Goal: Information Seeking & Learning: Learn about a topic

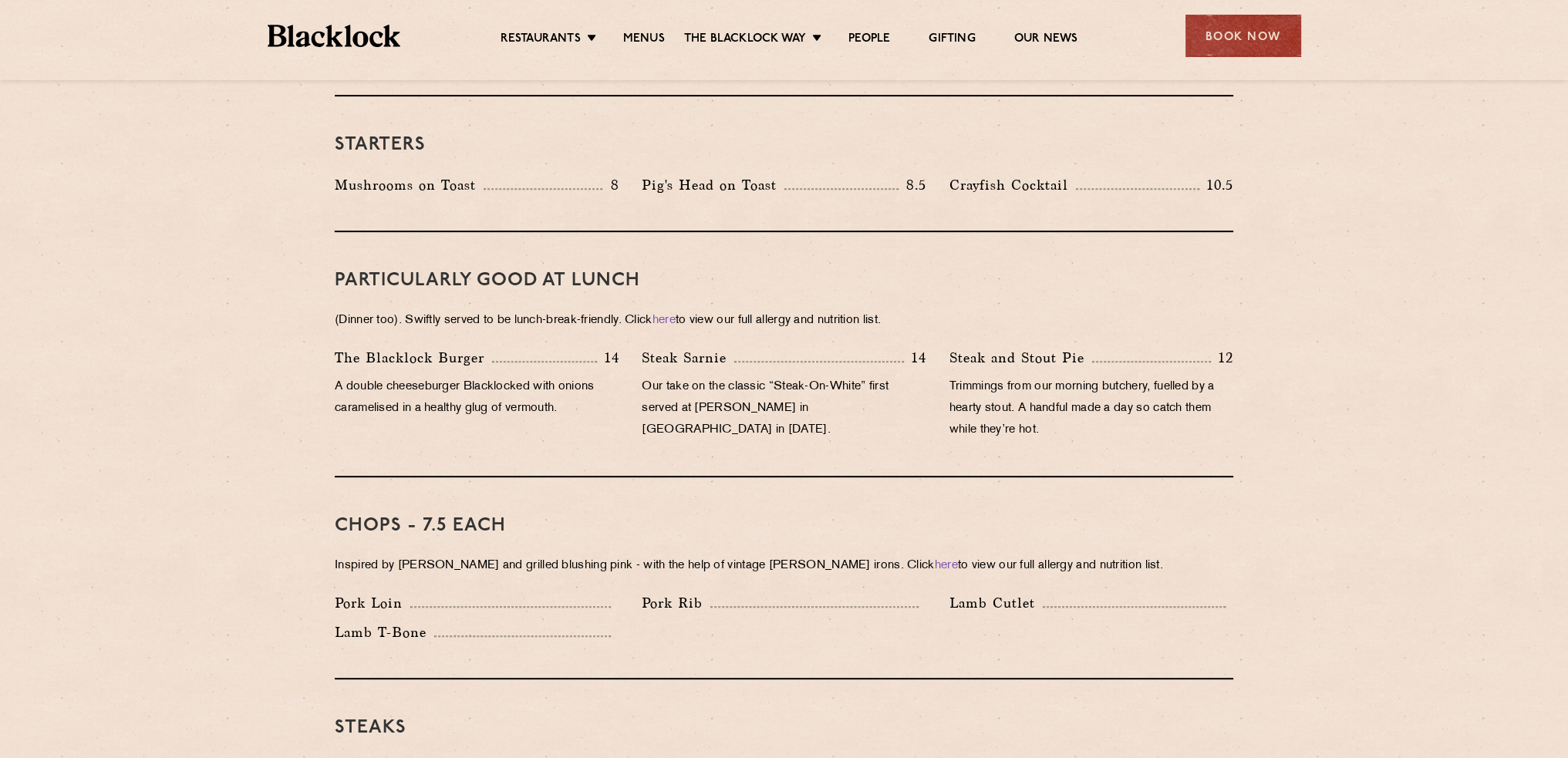
scroll to position [926, 0]
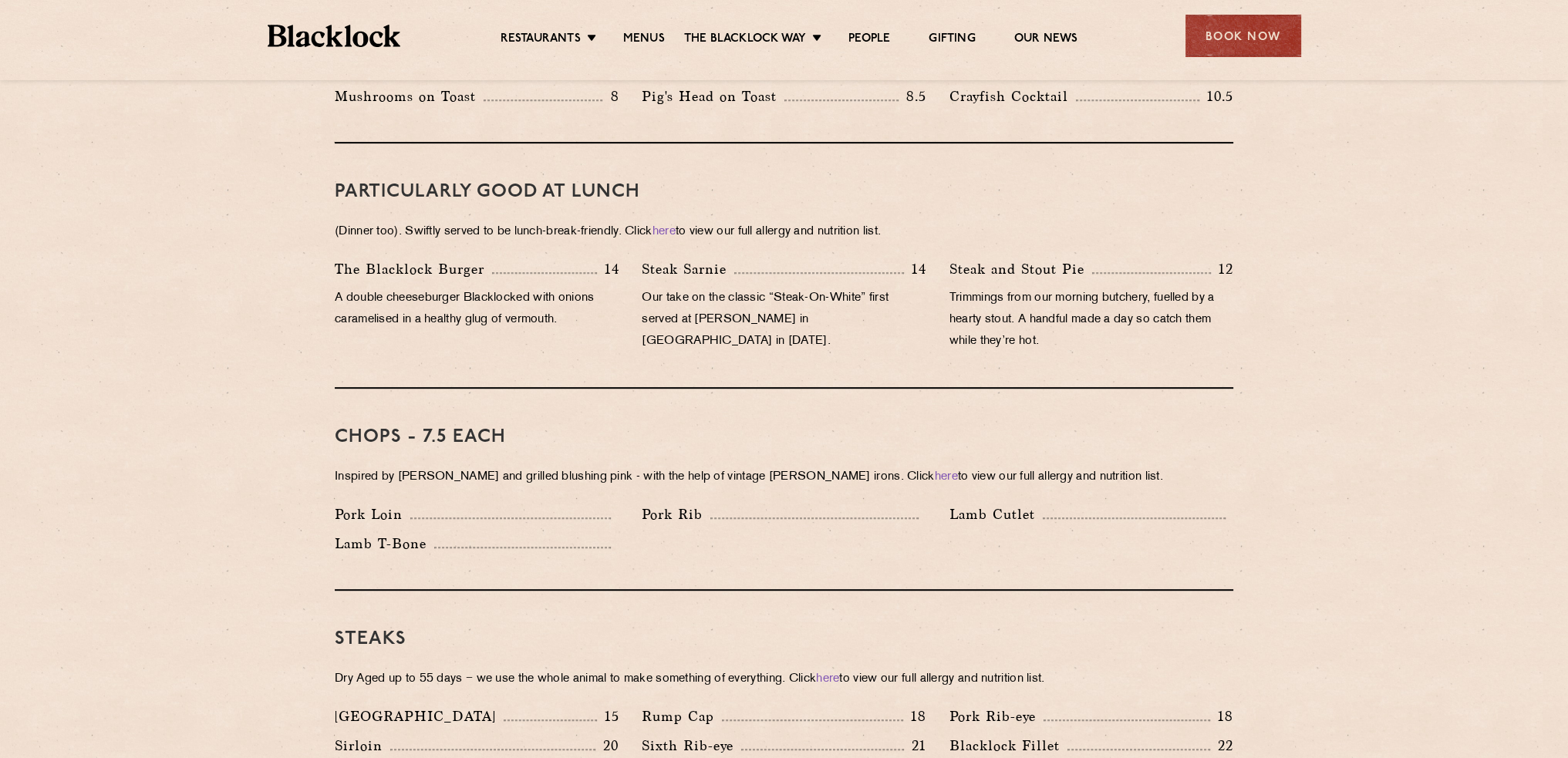
drag, startPoint x: 144, startPoint y: 470, endPoint x: 3, endPoint y: 481, distance: 141.4
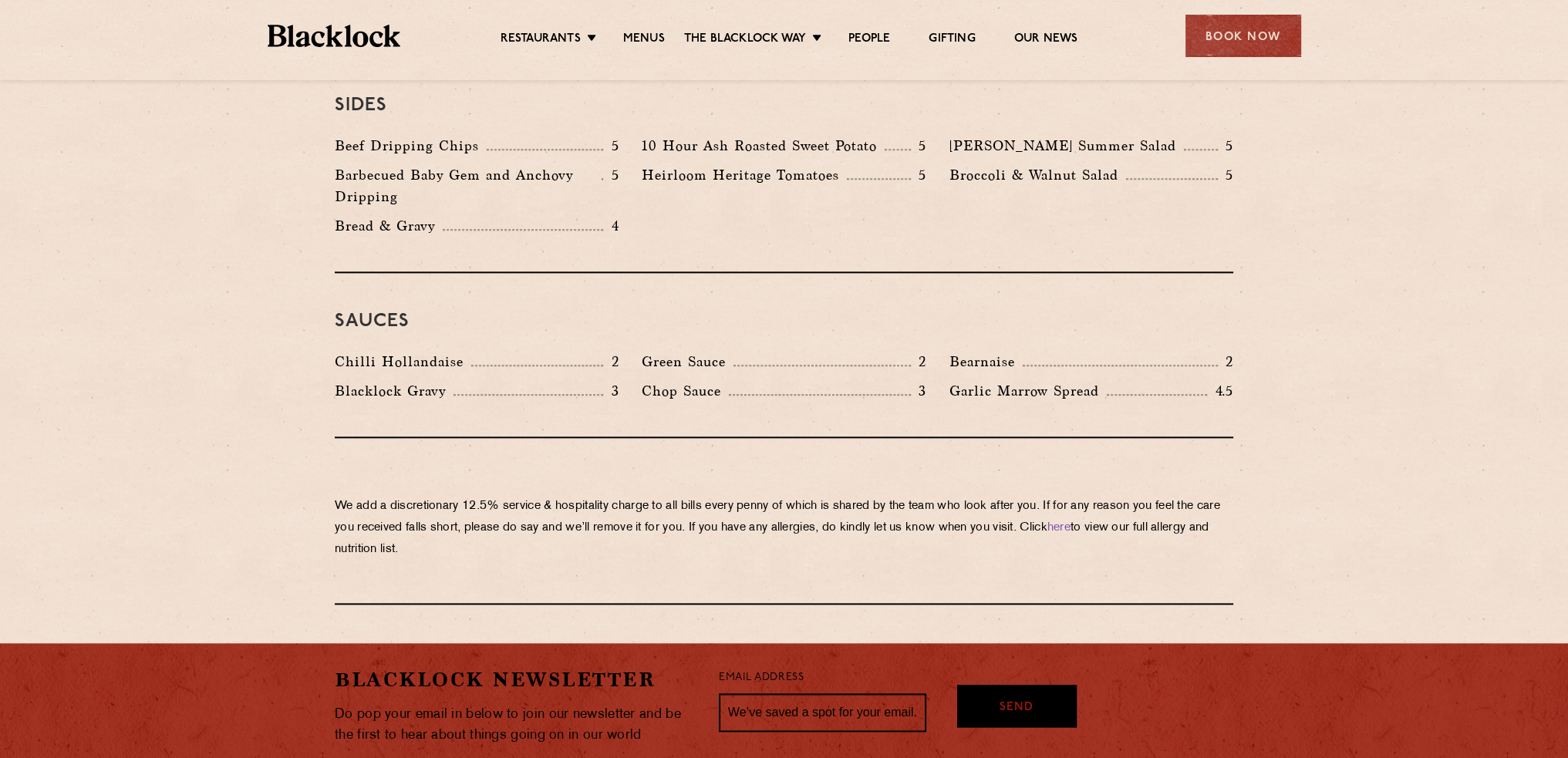
scroll to position [2315, 0]
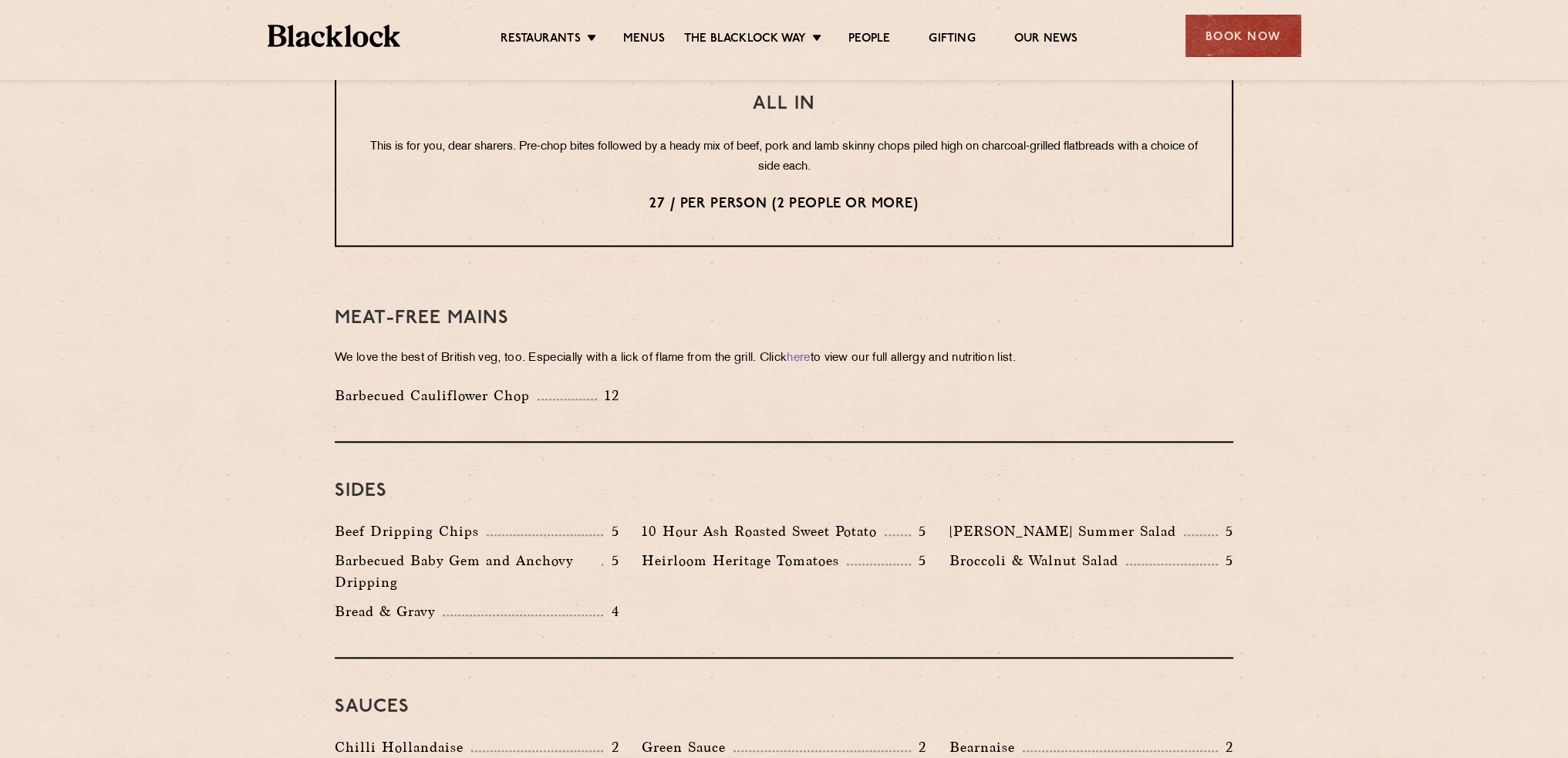
drag, startPoint x: 180, startPoint y: 431, endPoint x: 124, endPoint y: 449, distance: 58.8
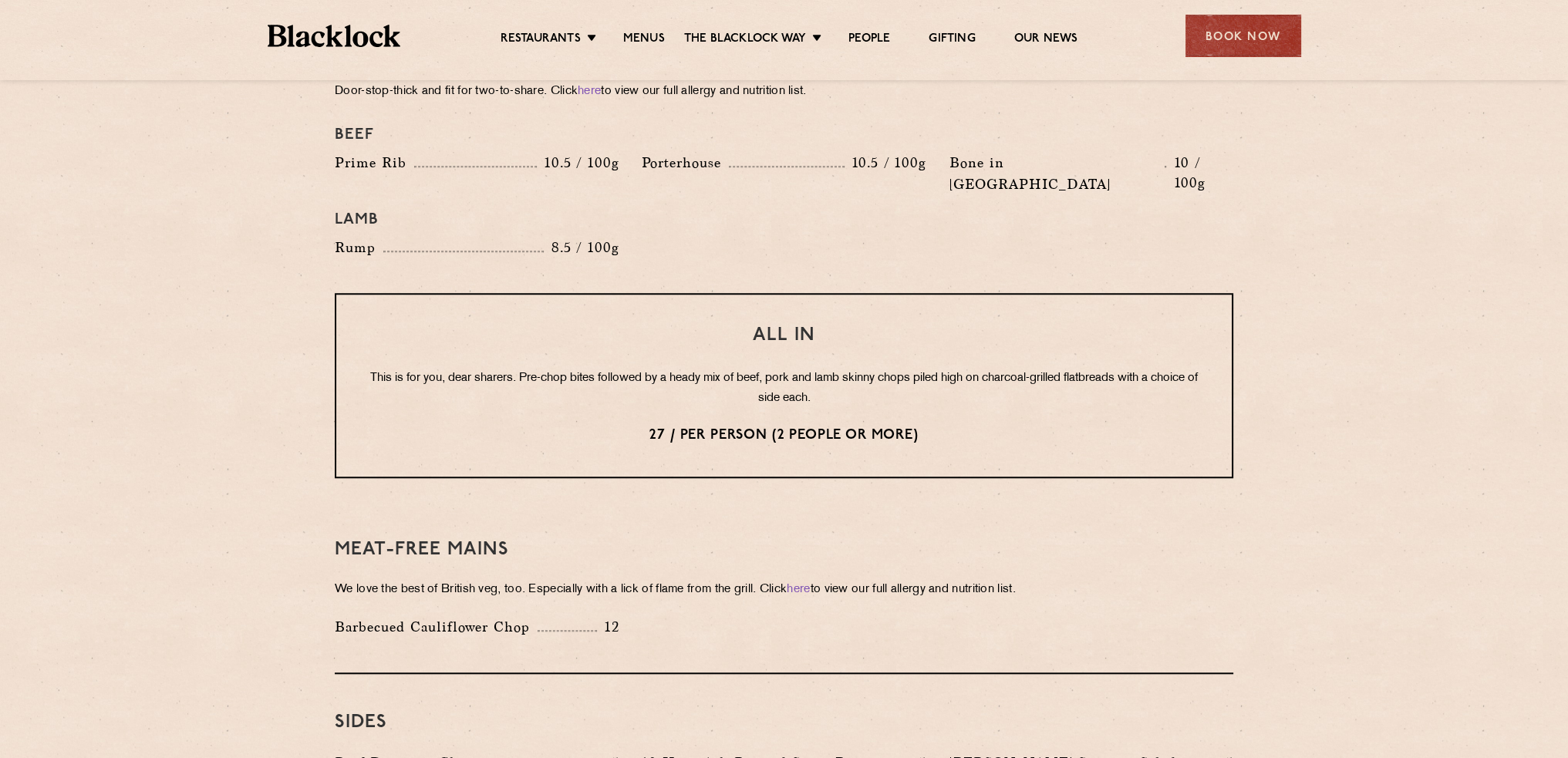
scroll to position [1543, 0]
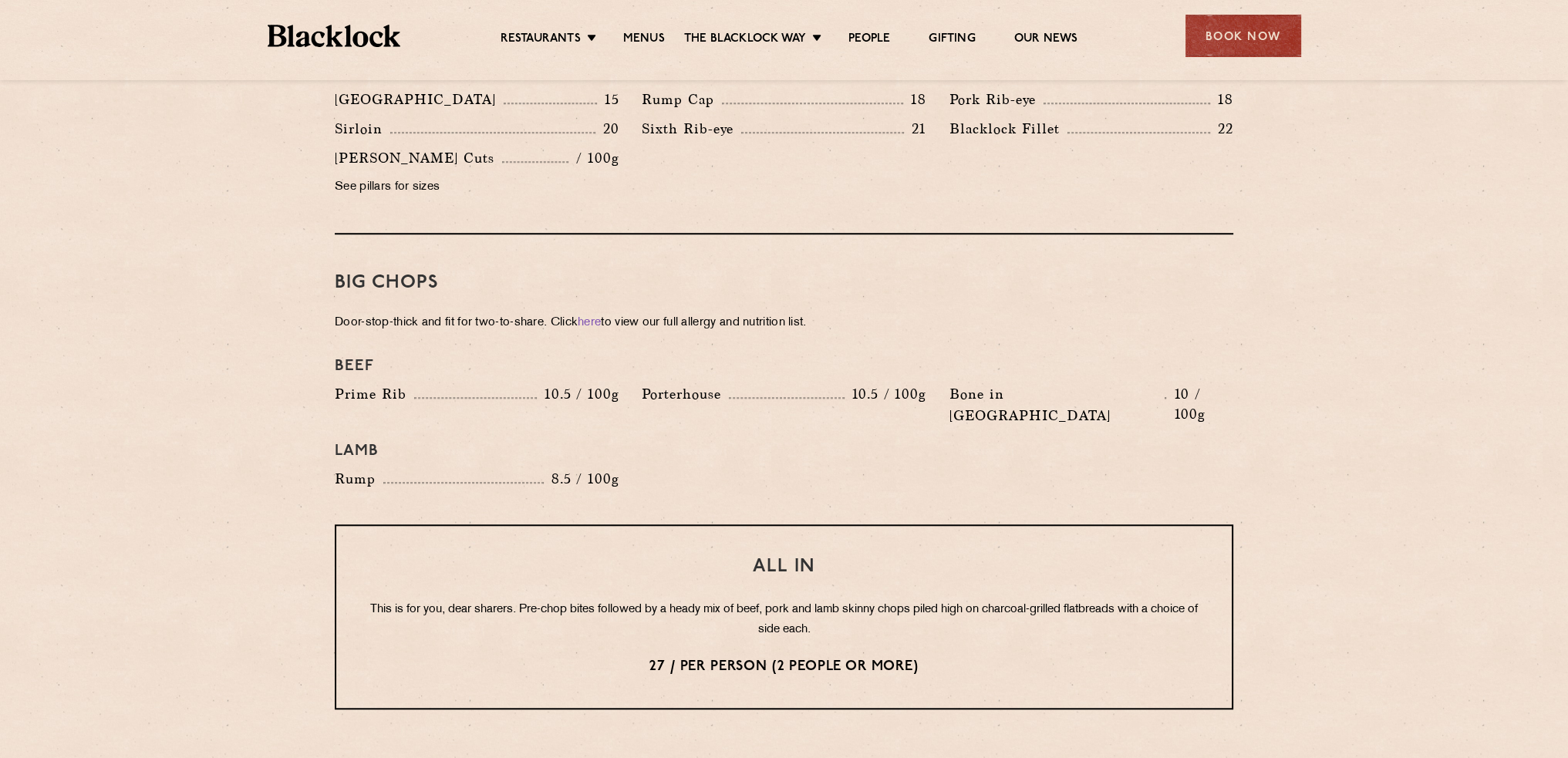
click at [1385, 583] on section "Pre Chop Bites [PERSON_NAME] Potted Meats & Kimchi 1.5 Egg & Anchovy 1.5 Cheese…" at bounding box center [784, 343] width 1568 height 2220
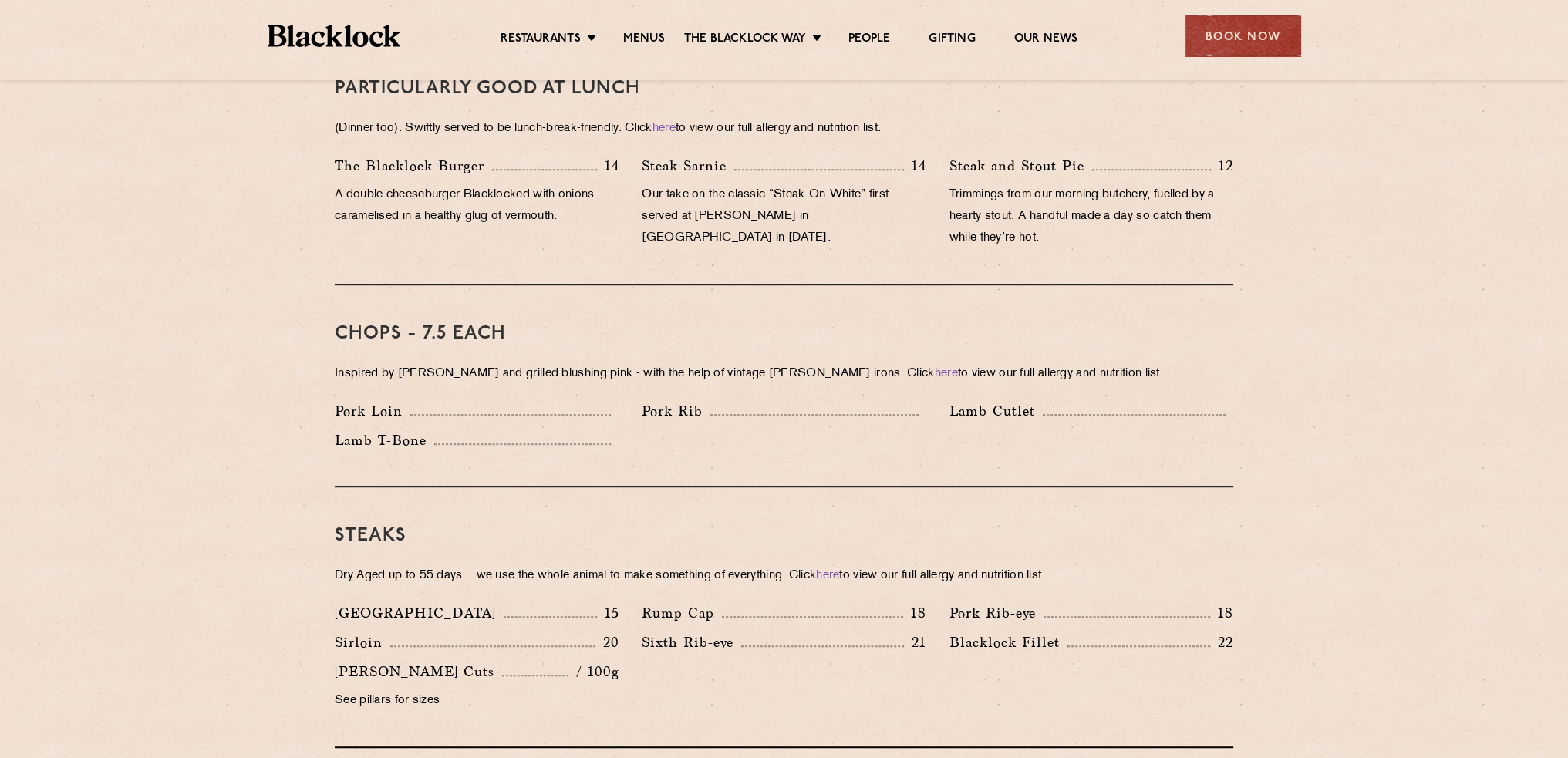
scroll to position [1003, 0]
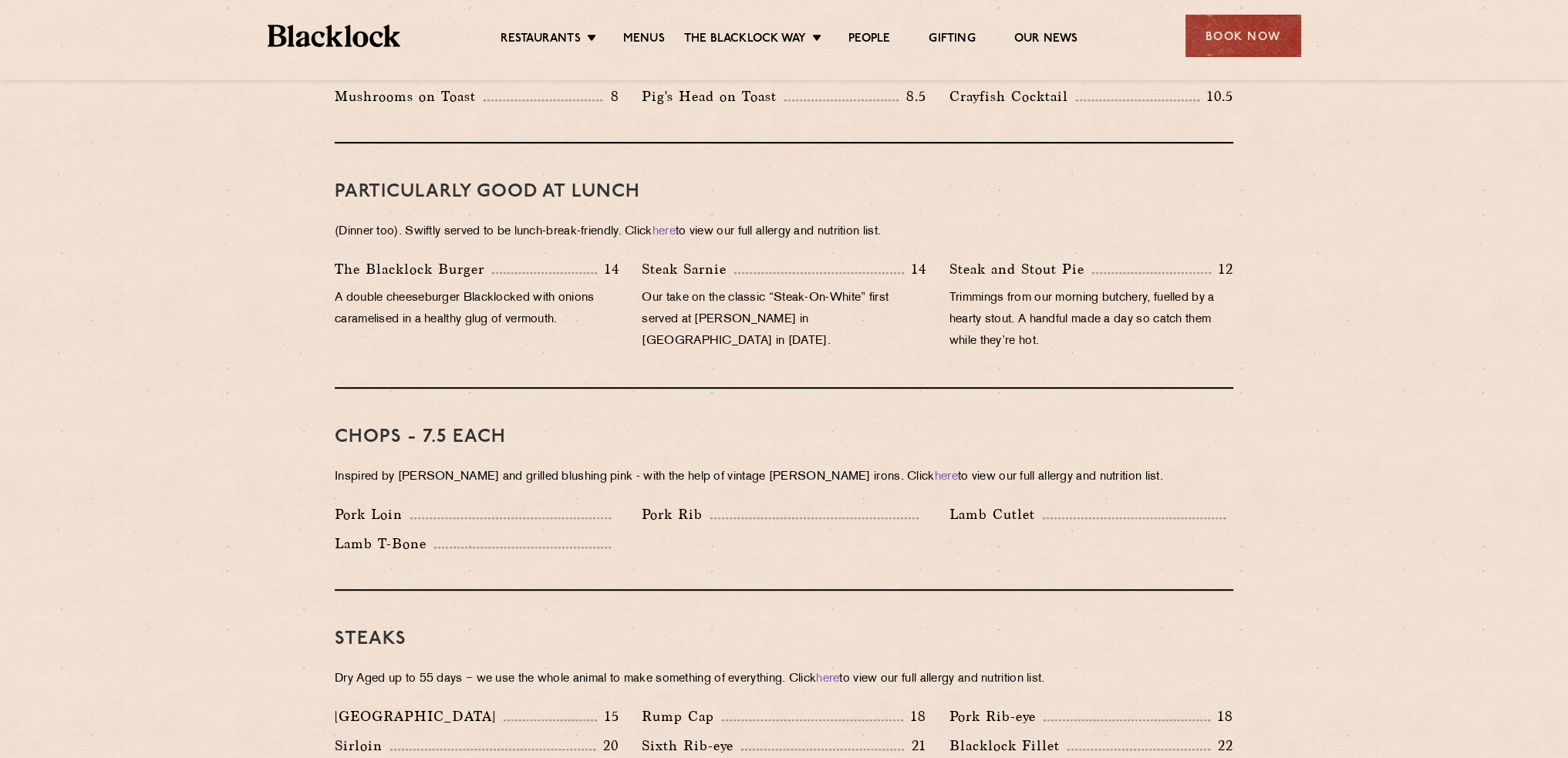
scroll to position [849, 0]
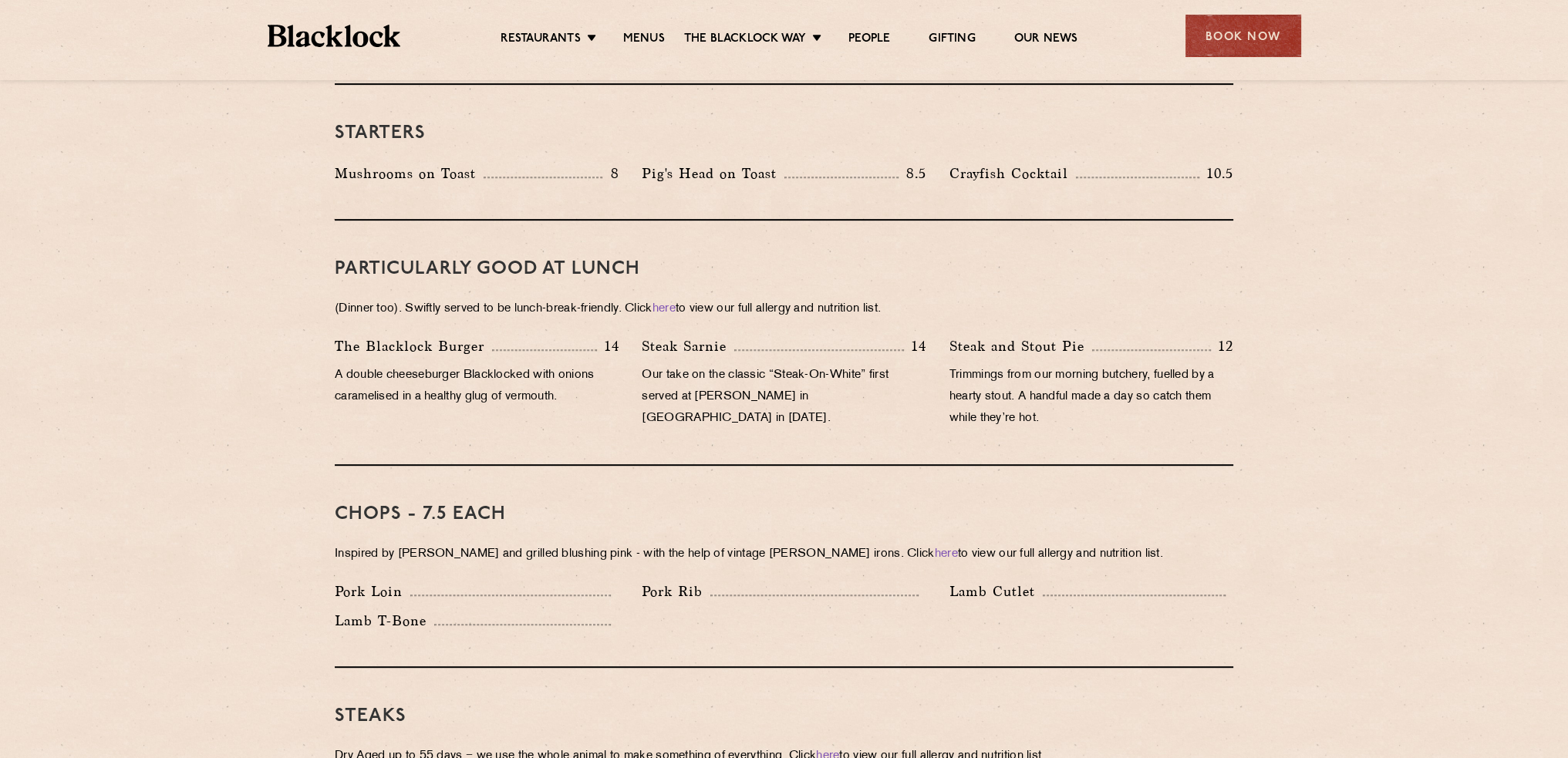
click at [1006, 370] on p "Trimmings from our morning butchery, fuelled by a hearty stout. A handful made …" at bounding box center [1092, 397] width 284 height 65
drag, startPoint x: 985, startPoint y: 359, endPoint x: 1103, endPoint y: 413, distance: 129.8
click at [1103, 413] on div "Steak and [PERSON_NAME] Pie 12 Trimmings from our morning butchery, fuelled by …" at bounding box center [1091, 386] width 307 height 102
click at [596, 365] on p "A double cheeseburger Blacklocked with onions caramelised in a healthy glug of …" at bounding box center [476, 386] width 284 height 43
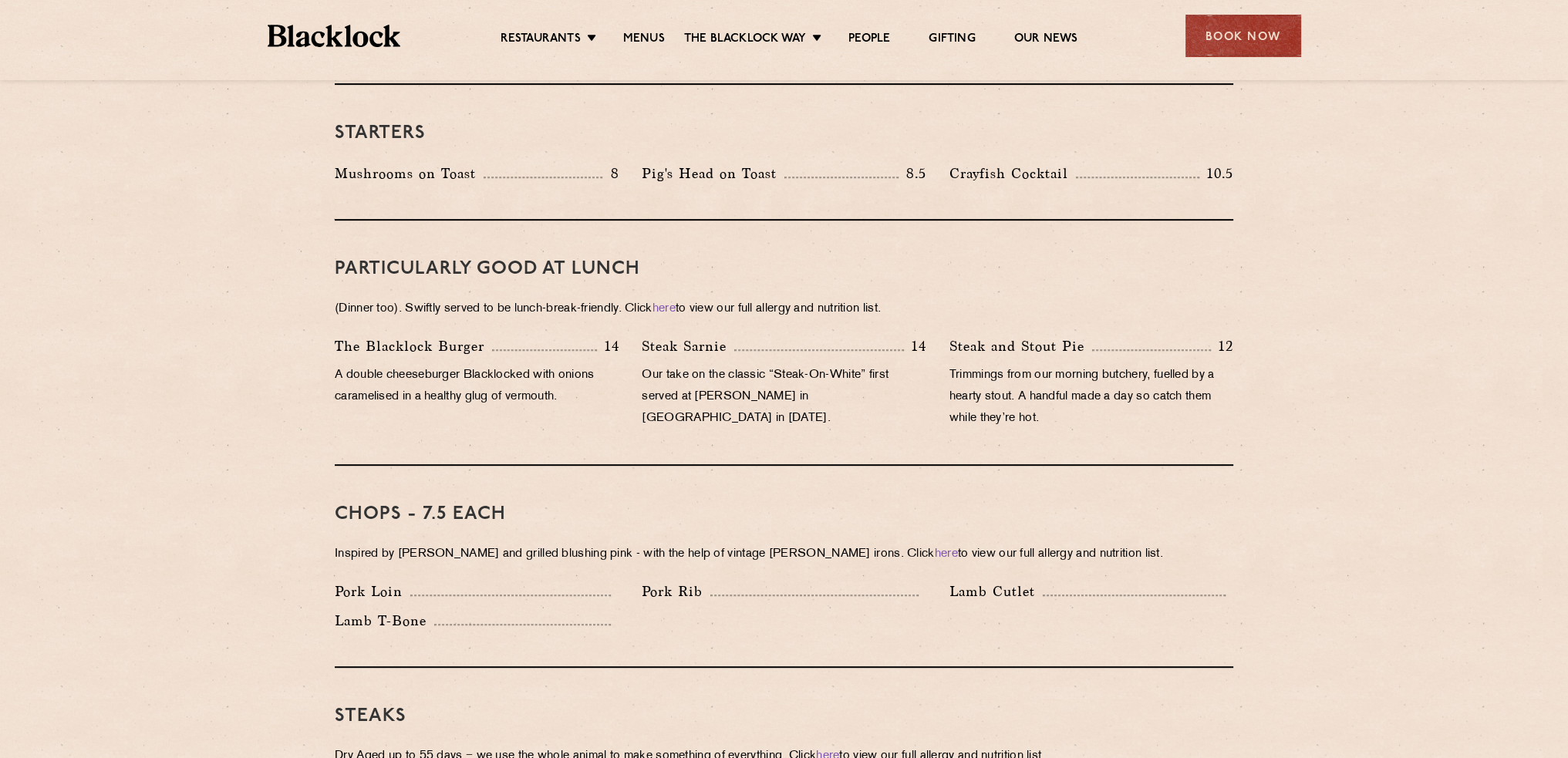
click at [609, 377] on p "A double cheeseburger Blacklocked with onions caramelised in a healthy glug of …" at bounding box center [476, 386] width 284 height 43
drag, startPoint x: 384, startPoint y: 378, endPoint x: 626, endPoint y: 379, distance: 242.0
click at [626, 379] on div "The [PERSON_NAME] Burger 14 A double cheeseburger Blacklocked with onions caram…" at bounding box center [476, 386] width 307 height 102
drag, startPoint x: 630, startPoint y: 351, endPoint x: 910, endPoint y: 385, distance: 282.1
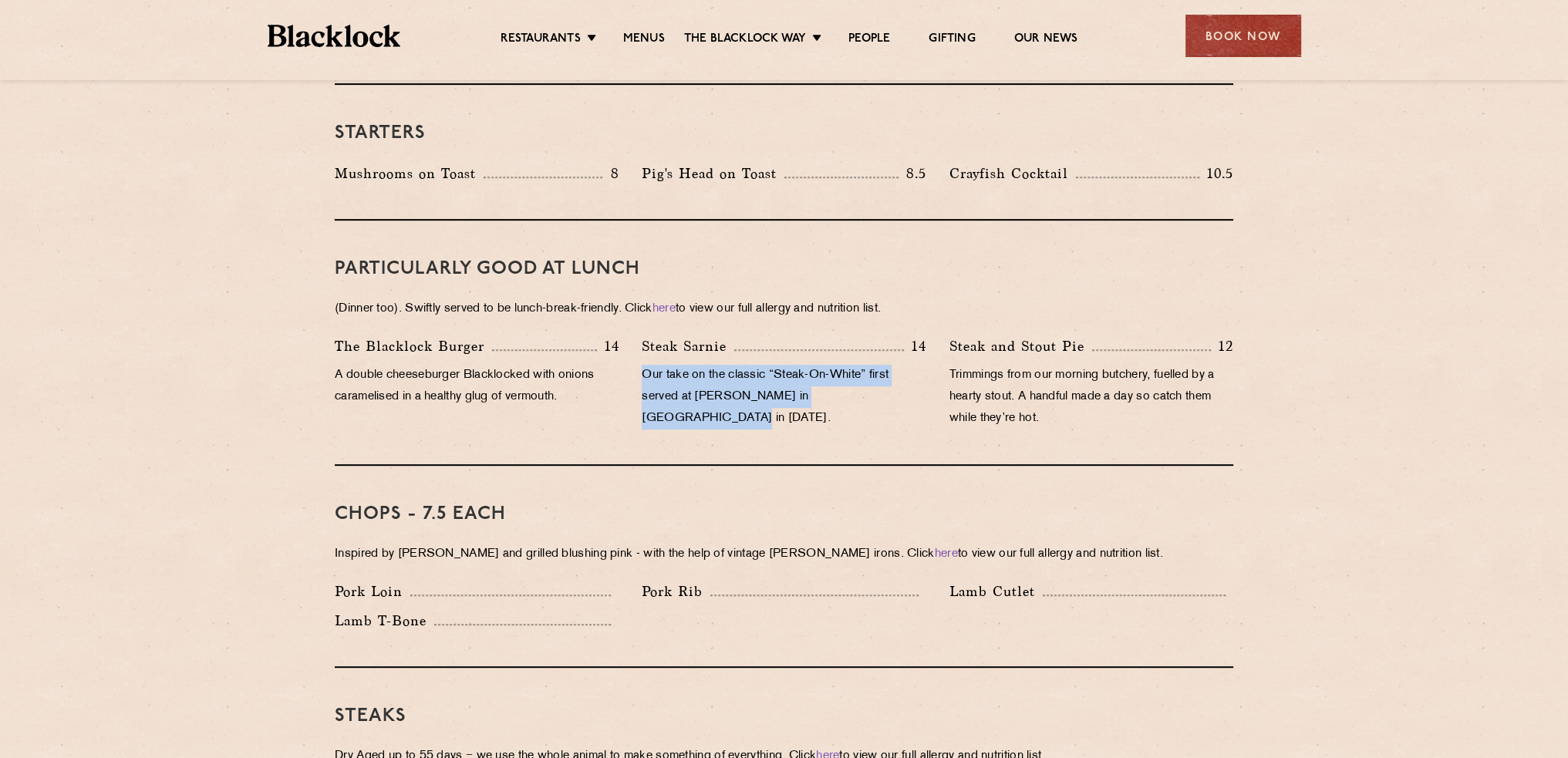
click at [910, 385] on div "Steak Sarnie 14 Our take on the classic “Steak-On-White” first served at Louis’…" at bounding box center [783, 386] width 307 height 102
click at [910, 385] on p "Our take on the classic “Steak-On-White” first served at [PERSON_NAME] in [GEOG…" at bounding box center [784, 397] width 284 height 65
